Goal: Task Accomplishment & Management: Use online tool/utility

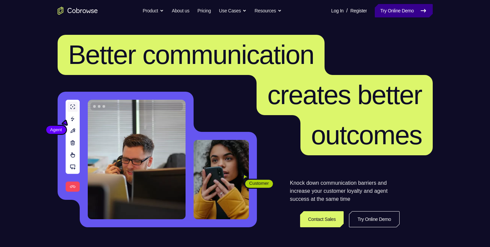
click at [405, 11] on link "Try Online Demo" at bounding box center [404, 10] width 58 height 13
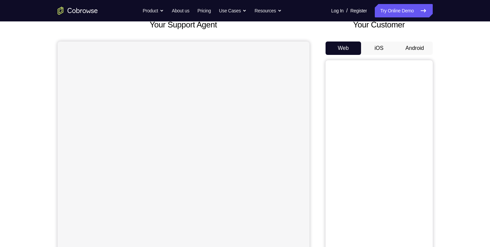
scroll to position [48, 0]
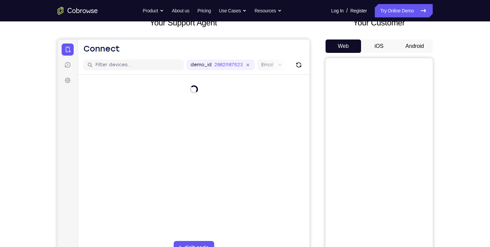
click at [412, 45] on button "Android" at bounding box center [415, 46] width 36 height 13
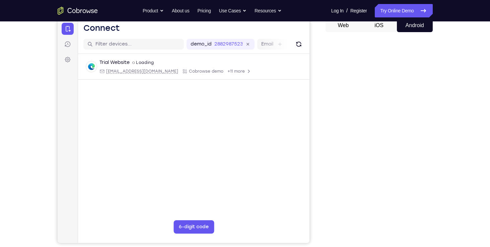
scroll to position [68, 0]
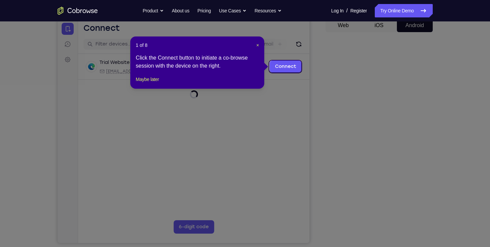
click at [389, 150] on icon at bounding box center [247, 123] width 495 height 247
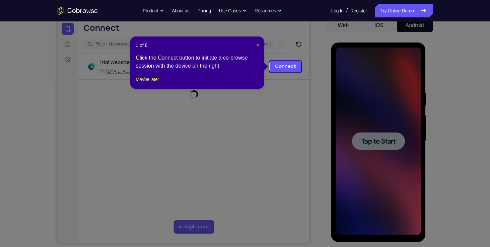
scroll to position [0, 0]
click at [260, 45] on div "1 of 8 × Click the Connect button to initiate a co-browse session with the devi…" at bounding box center [197, 63] width 134 height 52
click at [257, 45] on span "×" at bounding box center [257, 45] width 3 height 5
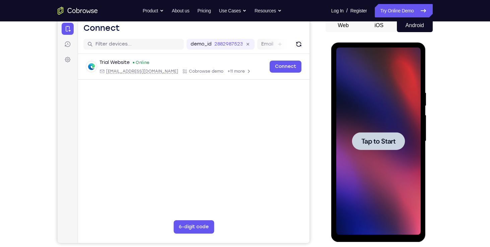
click at [388, 141] on span "Tap to Start" at bounding box center [378, 141] width 34 height 7
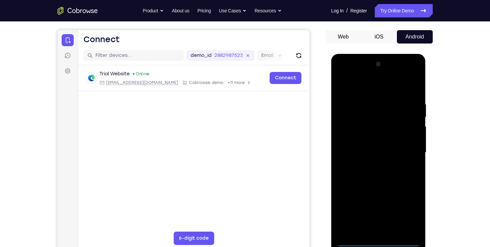
scroll to position [59, 0]
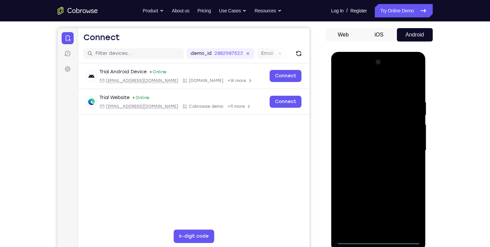
click at [379, 241] on div at bounding box center [378, 151] width 84 height 188
click at [410, 214] on div at bounding box center [378, 151] width 84 height 188
click at [341, 69] on div at bounding box center [378, 151] width 84 height 188
click at [356, 128] on div at bounding box center [378, 151] width 84 height 188
click at [388, 146] on div at bounding box center [378, 151] width 84 height 188
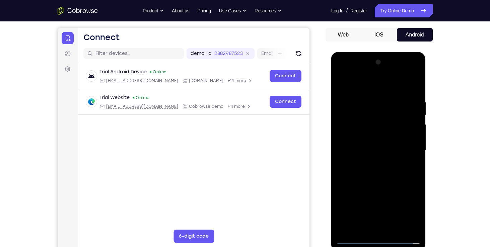
click at [392, 143] on div at bounding box center [378, 151] width 84 height 188
click at [376, 156] on div at bounding box center [378, 151] width 84 height 188
click at [393, 81] on div at bounding box center [378, 151] width 84 height 188
click at [390, 97] on div at bounding box center [378, 151] width 84 height 188
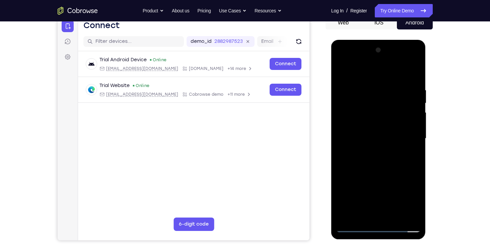
scroll to position [71, 0]
click at [389, 141] on div at bounding box center [378, 139] width 84 height 188
click at [413, 220] on div at bounding box center [378, 139] width 84 height 188
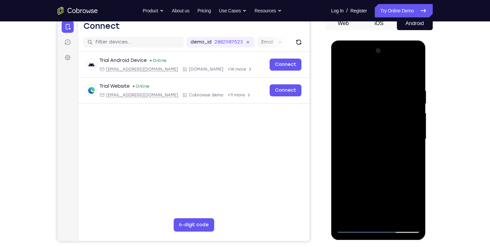
scroll to position [70, 0]
click at [413, 152] on div at bounding box center [378, 140] width 84 height 188
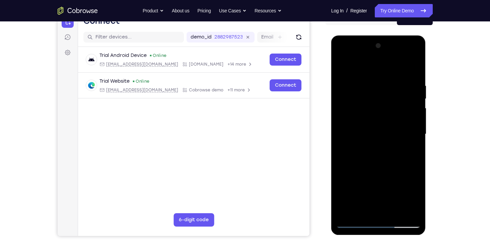
scroll to position [76, 0]
click at [403, 160] on div at bounding box center [378, 134] width 84 height 188
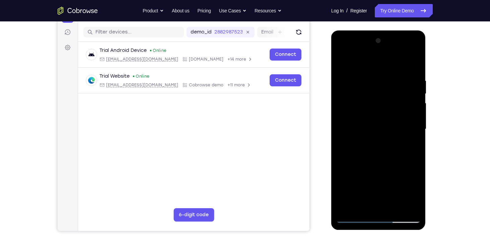
scroll to position [80, 0]
click at [387, 146] on div at bounding box center [378, 129] width 84 height 188
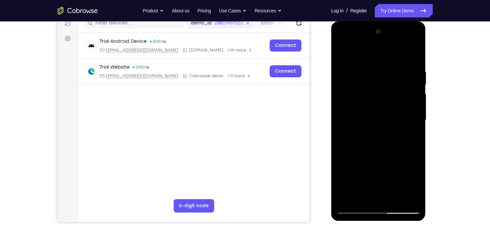
click at [342, 49] on div at bounding box center [378, 120] width 84 height 188
click at [387, 59] on div at bounding box center [378, 120] width 84 height 188
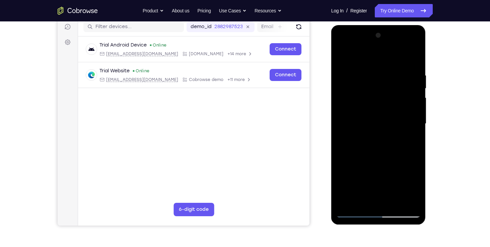
scroll to position [85, 0]
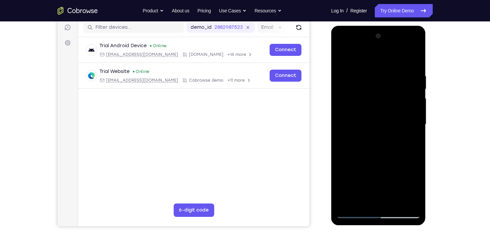
click at [402, 58] on div at bounding box center [378, 125] width 84 height 188
click at [347, 56] on div at bounding box center [378, 125] width 84 height 188
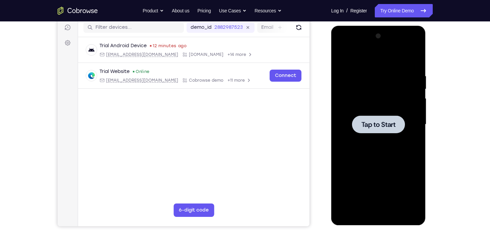
click at [382, 125] on span "Tap to Start" at bounding box center [378, 124] width 34 height 7
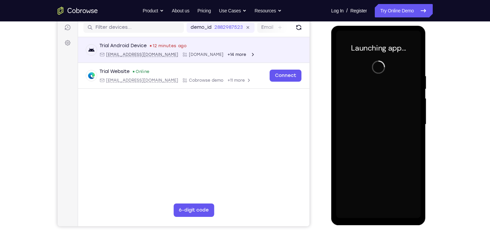
click at [251, 55] on icon "Open device details" at bounding box center [252, 54] width 2 height 3
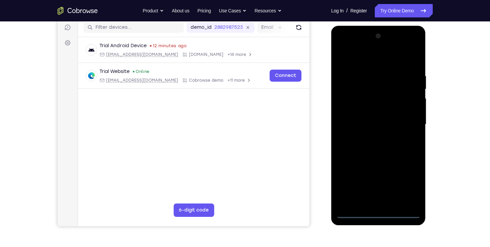
click at [161, 129] on main "demo_id 2882987523 2882987523 Email User ID Device ID Device name 6-digit code …" at bounding box center [193, 130] width 231 height 224
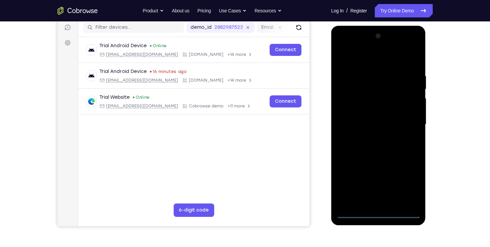
click at [377, 213] on div at bounding box center [378, 125] width 84 height 188
click at [407, 185] on div at bounding box center [378, 125] width 84 height 188
click at [346, 45] on div at bounding box center [378, 125] width 84 height 188
click at [351, 103] on div at bounding box center [378, 125] width 84 height 188
click at [391, 127] on div at bounding box center [378, 125] width 84 height 188
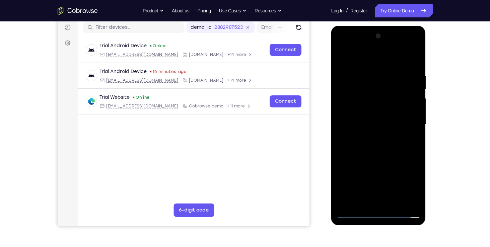
click at [383, 115] on div at bounding box center [378, 125] width 84 height 188
click at [403, 79] on div at bounding box center [378, 125] width 84 height 188
click at [390, 152] on div at bounding box center [378, 125] width 84 height 188
click at [392, 60] on div at bounding box center [378, 125] width 84 height 188
click at [392, 69] on div at bounding box center [378, 125] width 84 height 188
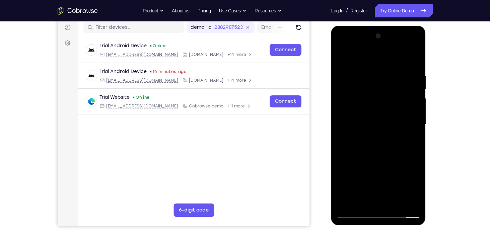
click at [386, 124] on div at bounding box center [378, 125] width 84 height 188
click at [396, 140] on div at bounding box center [378, 125] width 84 height 188
click at [404, 156] on div at bounding box center [378, 125] width 84 height 188
click at [354, 212] on div at bounding box center [378, 125] width 84 height 188
click at [372, 64] on div at bounding box center [378, 125] width 84 height 188
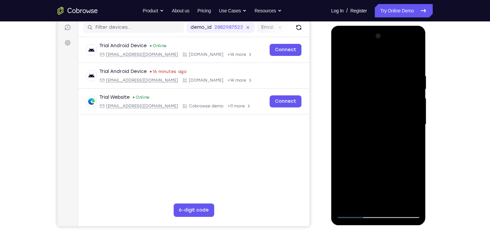
click at [386, 122] on div at bounding box center [378, 125] width 84 height 188
click at [402, 123] on div at bounding box center [378, 125] width 84 height 188
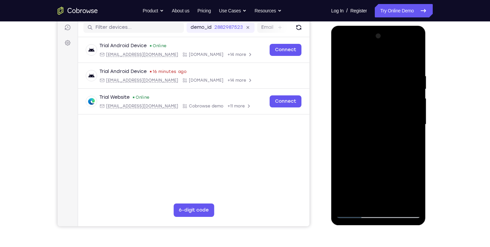
click at [344, 58] on div at bounding box center [378, 125] width 84 height 188
click at [415, 57] on div at bounding box center [378, 125] width 84 height 188
click at [356, 101] on div at bounding box center [378, 125] width 84 height 188
click at [344, 54] on div at bounding box center [378, 125] width 84 height 188
click at [412, 68] on div at bounding box center [378, 125] width 84 height 188
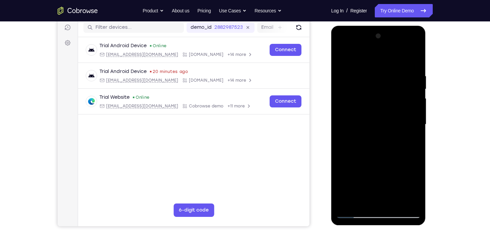
click at [355, 214] on div at bounding box center [378, 125] width 84 height 188
click at [354, 214] on div at bounding box center [378, 125] width 84 height 188
click at [354, 213] on div at bounding box center [378, 125] width 84 height 188
click at [379, 212] on div at bounding box center [378, 125] width 84 height 188
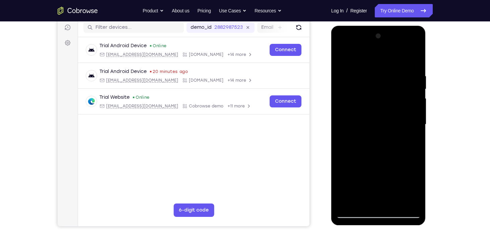
click at [359, 26] on div at bounding box center [378, 26] width 95 height 0
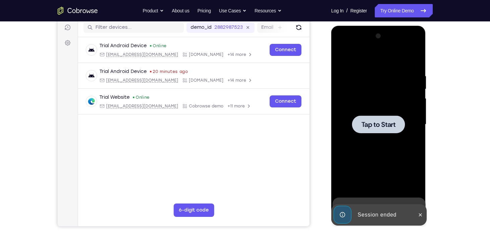
click at [379, 121] on span "Tap to Start" at bounding box center [378, 124] width 34 height 7
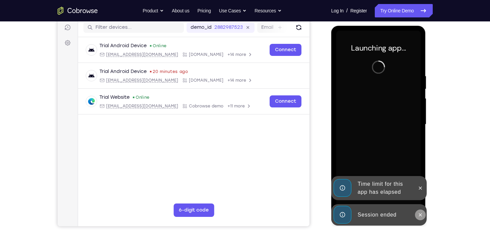
click at [421, 215] on icon at bounding box center [420, 214] width 3 height 3
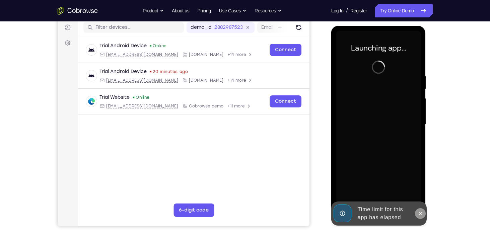
click at [421, 193] on div "Online web based iOS Simulators and Android Emulators. Run iPhone, iPad, Mobile…" at bounding box center [378, 126] width 95 height 201
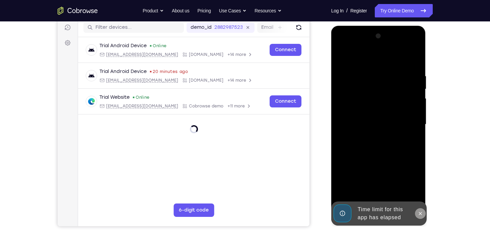
click at [416, 215] on button at bounding box center [420, 213] width 11 height 11
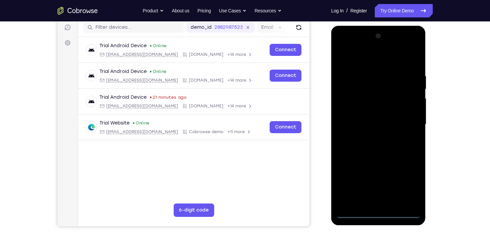
click at [383, 214] on div at bounding box center [378, 125] width 84 height 188
drag, startPoint x: 386, startPoint y: 151, endPoint x: 378, endPoint y: 53, distance: 98.4
click at [378, 53] on div at bounding box center [378, 125] width 84 height 188
drag, startPoint x: 387, startPoint y: 154, endPoint x: 398, endPoint y: 155, distance: 11.7
click at [398, 155] on div at bounding box center [378, 125] width 84 height 188
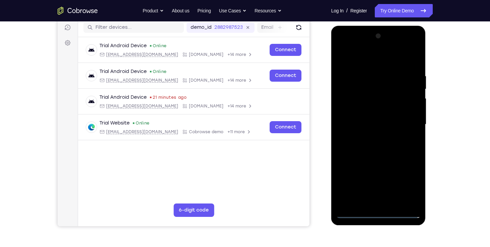
drag, startPoint x: 396, startPoint y: 175, endPoint x: 400, endPoint y: 208, distance: 33.4
click at [400, 208] on div at bounding box center [378, 125] width 84 height 188
click at [407, 192] on div at bounding box center [378, 125] width 84 height 188
click at [376, 61] on div at bounding box center [378, 125] width 84 height 188
click at [372, 84] on div at bounding box center [378, 125] width 84 height 188
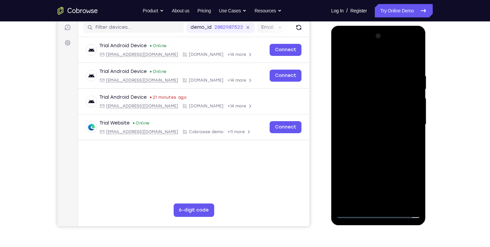
click at [383, 58] on div at bounding box center [378, 125] width 84 height 188
click at [351, 114] on div at bounding box center [378, 125] width 84 height 188
click at [356, 194] on div at bounding box center [378, 125] width 84 height 188
click at [359, 214] on div at bounding box center [378, 125] width 84 height 188
click at [383, 140] on div at bounding box center [378, 125] width 84 height 188
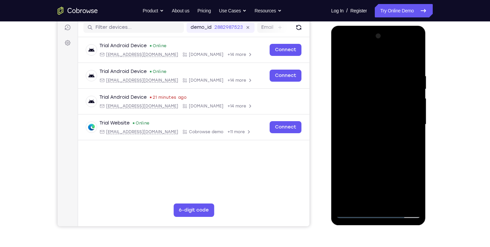
click at [381, 212] on div at bounding box center [378, 125] width 84 height 188
click at [407, 181] on div at bounding box center [378, 125] width 84 height 188
click at [343, 48] on div at bounding box center [378, 125] width 84 height 188
click at [404, 125] on div at bounding box center [378, 125] width 84 height 188
click at [372, 127] on div at bounding box center [378, 125] width 84 height 188
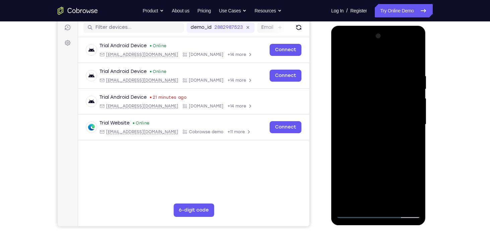
click at [373, 137] on div at bounding box center [378, 125] width 84 height 188
click at [379, 114] on div at bounding box center [378, 125] width 84 height 188
click at [372, 111] on div at bounding box center [378, 125] width 84 height 188
click at [385, 126] on div at bounding box center [378, 125] width 84 height 188
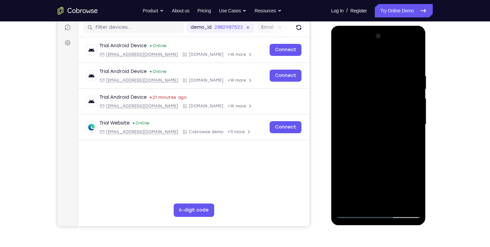
click at [398, 128] on div at bounding box center [378, 125] width 84 height 188
click at [393, 138] on div at bounding box center [378, 125] width 84 height 188
click at [412, 132] on div at bounding box center [378, 125] width 84 height 188
click at [377, 125] on div at bounding box center [378, 125] width 84 height 188
click at [393, 57] on div at bounding box center [378, 125] width 84 height 188
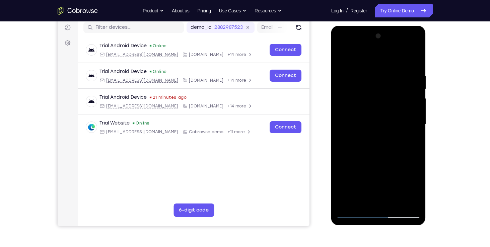
click at [392, 71] on div at bounding box center [378, 125] width 84 height 188
click at [415, 61] on div at bounding box center [378, 125] width 84 height 188
click at [382, 146] on div at bounding box center [378, 125] width 84 height 188
click at [380, 148] on div at bounding box center [378, 125] width 84 height 188
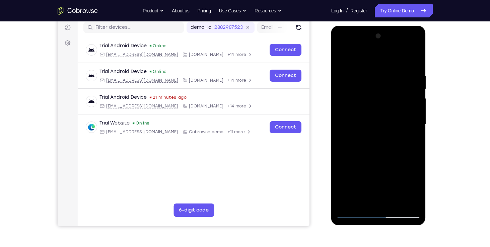
click at [380, 148] on div at bounding box center [378, 125] width 84 height 188
click at [338, 98] on div at bounding box center [378, 125] width 84 height 188
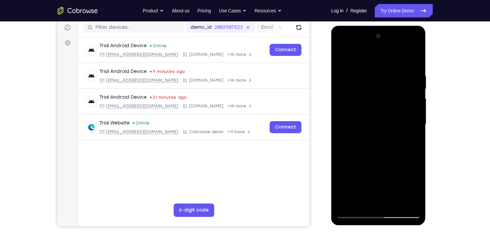
click at [359, 119] on div at bounding box center [378, 125] width 84 height 188
click at [405, 103] on div at bounding box center [378, 125] width 84 height 188
click at [404, 153] on div at bounding box center [378, 125] width 84 height 188
click at [399, 125] on div at bounding box center [378, 125] width 84 height 188
click at [418, 104] on div at bounding box center [378, 125] width 84 height 188
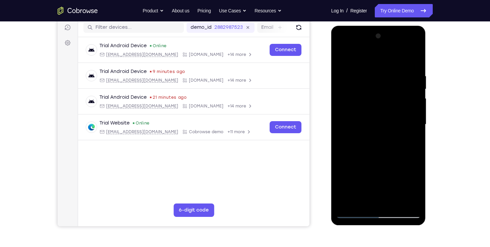
click at [402, 152] on div at bounding box center [378, 125] width 84 height 188
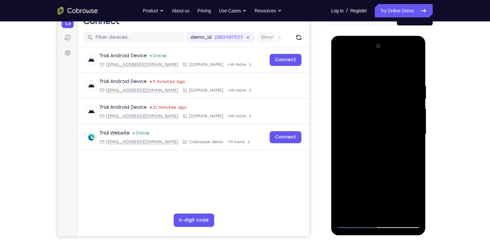
scroll to position [76, 0]
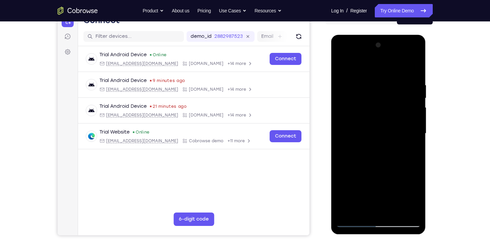
click at [380, 221] on div at bounding box center [378, 134] width 84 height 188
click at [404, 224] on div at bounding box center [378, 134] width 84 height 188
drag, startPoint x: 396, startPoint y: 119, endPoint x: 399, endPoint y: 4, distance: 115.2
click at [399, 35] on html "Online web based iOS Simulators and Android Emulators. Run iPhone, iPad, Mobile…" at bounding box center [378, 135] width 95 height 201
drag, startPoint x: 393, startPoint y: 85, endPoint x: 386, endPoint y: 4, distance: 81.7
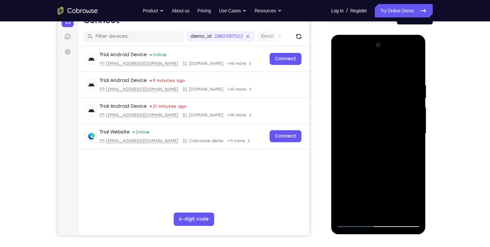
click at [386, 35] on html "Online web based iOS Simulators and Android Emulators. Run iPhone, iPad, Mobile…" at bounding box center [378, 135] width 95 height 201
drag, startPoint x: 387, startPoint y: 90, endPoint x: 387, endPoint y: 4, distance: 85.7
click at [387, 35] on html "Online web based iOS Simulators and Android Emulators. Run iPhone, iPad, Mobile…" at bounding box center [378, 135] width 95 height 201
drag, startPoint x: 386, startPoint y: 116, endPoint x: 391, endPoint y: 28, distance: 88.2
click at [391, 35] on html "Online web based iOS Simulators and Android Emulators. Run iPhone, iPad, Mobile…" at bounding box center [378, 135] width 95 height 201
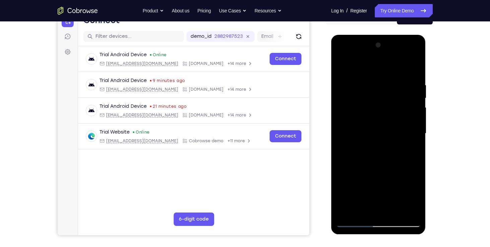
click at [390, 158] on div at bounding box center [378, 134] width 84 height 188
click at [377, 222] on div at bounding box center [378, 134] width 84 height 188
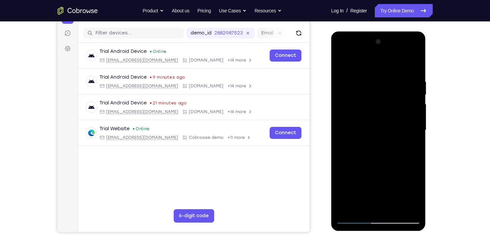
scroll to position [80, 0]
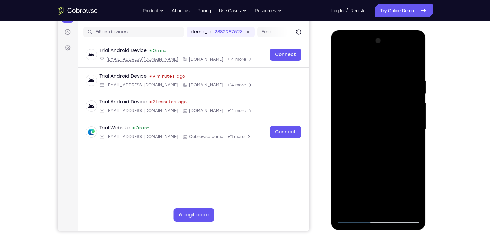
click at [408, 189] on div at bounding box center [378, 129] width 84 height 188
click at [342, 49] on div at bounding box center [378, 129] width 84 height 188
click at [404, 49] on div at bounding box center [378, 129] width 84 height 188
click at [417, 61] on div at bounding box center [378, 129] width 84 height 188
click at [344, 51] on div at bounding box center [378, 129] width 84 height 188
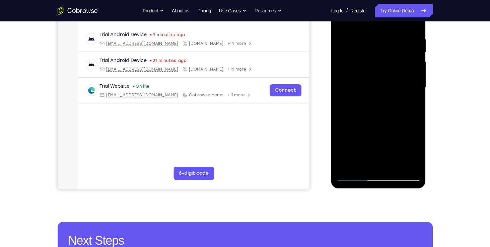
scroll to position [63, 0]
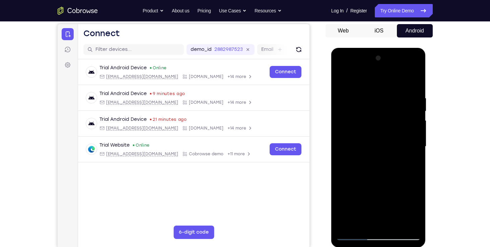
click at [384, 107] on div at bounding box center [378, 147] width 84 height 188
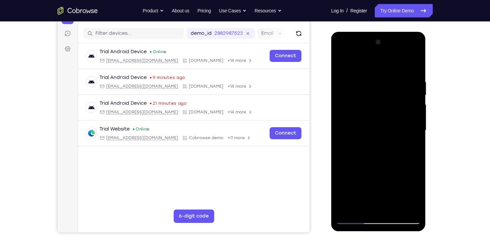
scroll to position [79, 0]
click at [352, 107] on div at bounding box center [378, 131] width 84 height 188
click at [375, 220] on div at bounding box center [378, 131] width 84 height 188
click at [402, 146] on div at bounding box center [378, 131] width 84 height 188
click at [352, 187] on div at bounding box center [378, 131] width 84 height 188
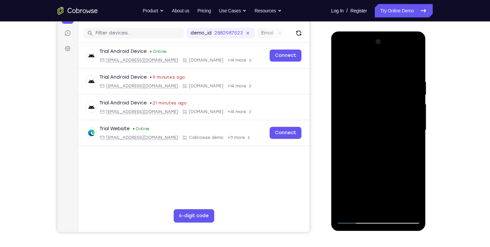
click at [352, 187] on div at bounding box center [378, 131] width 84 height 188
click at [346, 202] on div at bounding box center [378, 131] width 84 height 188
click at [410, 193] on div at bounding box center [378, 131] width 84 height 188
click at [380, 220] on div at bounding box center [378, 131] width 84 height 188
click at [386, 188] on div at bounding box center [378, 131] width 84 height 188
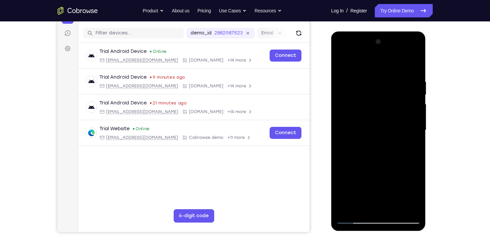
click at [393, 192] on div at bounding box center [378, 131] width 84 height 188
click at [368, 143] on div at bounding box center [378, 131] width 84 height 188
drag, startPoint x: 397, startPoint y: 156, endPoint x: 383, endPoint y: 85, distance: 72.3
click at [383, 85] on div at bounding box center [378, 131] width 84 height 188
click at [387, 70] on div at bounding box center [378, 131] width 84 height 188
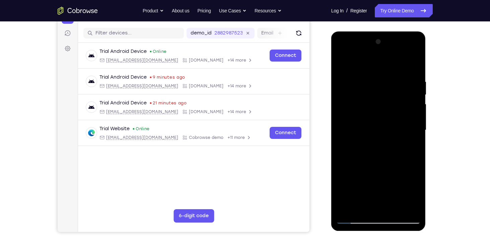
drag, startPoint x: 419, startPoint y: 205, endPoint x: 414, endPoint y: 59, distance: 146.4
click at [414, 59] on div at bounding box center [378, 131] width 84 height 188
click at [343, 50] on div at bounding box center [378, 131] width 84 height 188
click at [367, 93] on div at bounding box center [378, 131] width 84 height 188
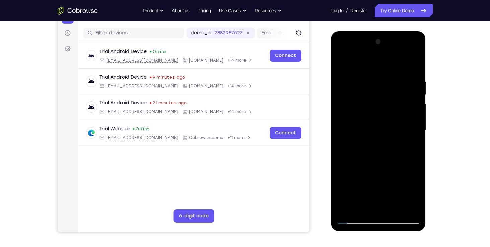
click at [367, 93] on div at bounding box center [378, 131] width 84 height 188
click at [398, 63] on div at bounding box center [378, 131] width 84 height 188
click at [356, 128] on div at bounding box center [378, 131] width 84 height 188
click at [386, 195] on div at bounding box center [378, 131] width 84 height 188
click at [356, 214] on div at bounding box center [378, 131] width 84 height 188
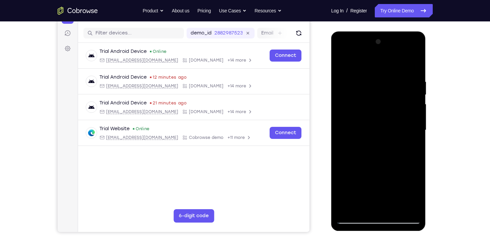
click at [356, 220] on div at bounding box center [378, 131] width 84 height 188
click at [379, 104] on div at bounding box center [378, 131] width 84 height 188
drag, startPoint x: 354, startPoint y: 84, endPoint x: 390, endPoint y: 68, distance: 39.7
click at [390, 68] on div at bounding box center [378, 131] width 84 height 188
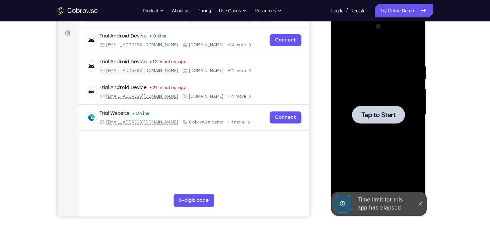
scroll to position [94, 0]
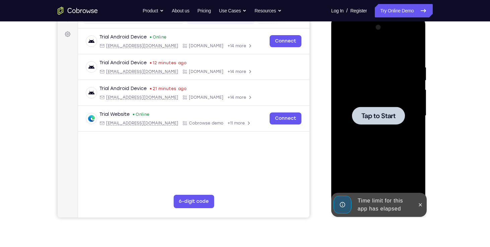
click at [382, 121] on div at bounding box center [378, 116] width 53 height 18
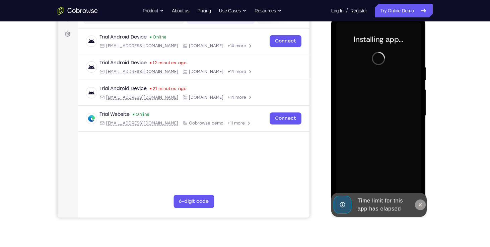
click at [420, 210] on button at bounding box center [420, 205] width 11 height 11
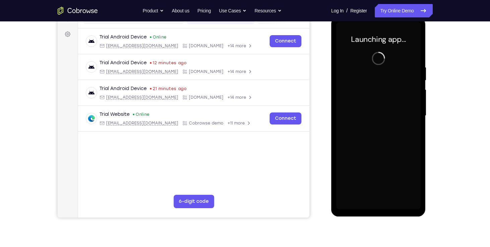
scroll to position [76, 0]
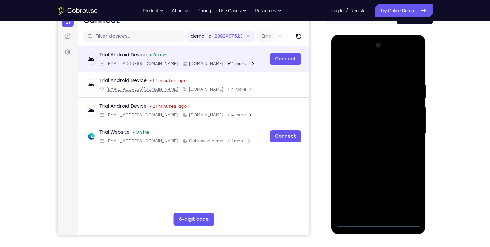
click at [210, 60] on div "Trial Android Device Online [EMAIL_ADDRESS][DOMAIN_NAME] [DOMAIN_NAME] +14 more" at bounding box center [177, 59] width 156 height 15
click at [227, 61] on span "+14 more" at bounding box center [236, 63] width 19 height 5
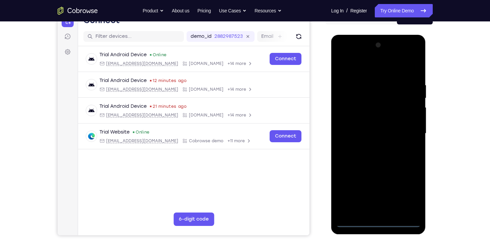
click at [383, 222] on div at bounding box center [378, 134] width 84 height 188
click at [408, 200] on div at bounding box center [378, 134] width 84 height 188
click at [346, 53] on div at bounding box center [378, 134] width 84 height 188
click at [383, 95] on div at bounding box center [378, 134] width 84 height 188
click at [392, 70] on div at bounding box center [378, 134] width 84 height 188
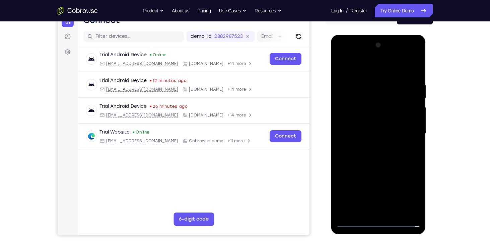
click at [345, 105] on div at bounding box center [378, 134] width 84 height 188
click at [382, 161] on div at bounding box center [378, 134] width 84 height 188
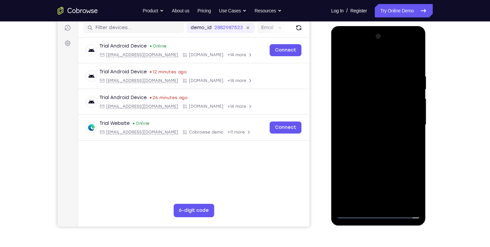
scroll to position [83, 0]
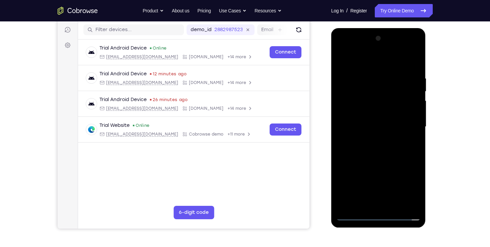
click at [415, 58] on div at bounding box center [378, 127] width 84 height 188
click at [369, 62] on div at bounding box center [378, 127] width 84 height 188
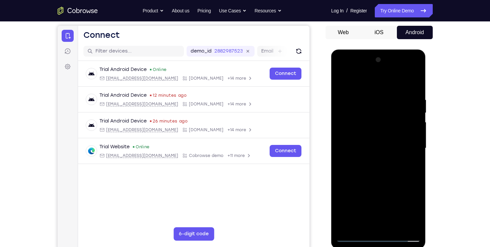
scroll to position [61, 0]
click at [401, 83] on div at bounding box center [378, 149] width 84 height 188
click at [341, 72] on div at bounding box center [378, 149] width 84 height 188
click at [369, 111] on div at bounding box center [378, 149] width 84 height 188
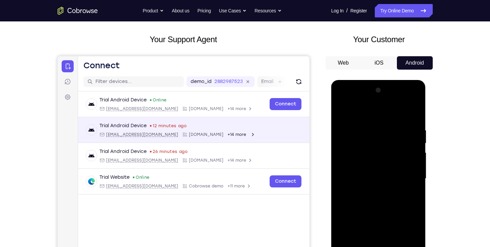
scroll to position [0, 0]
